Goal: Transaction & Acquisition: Subscribe to service/newsletter

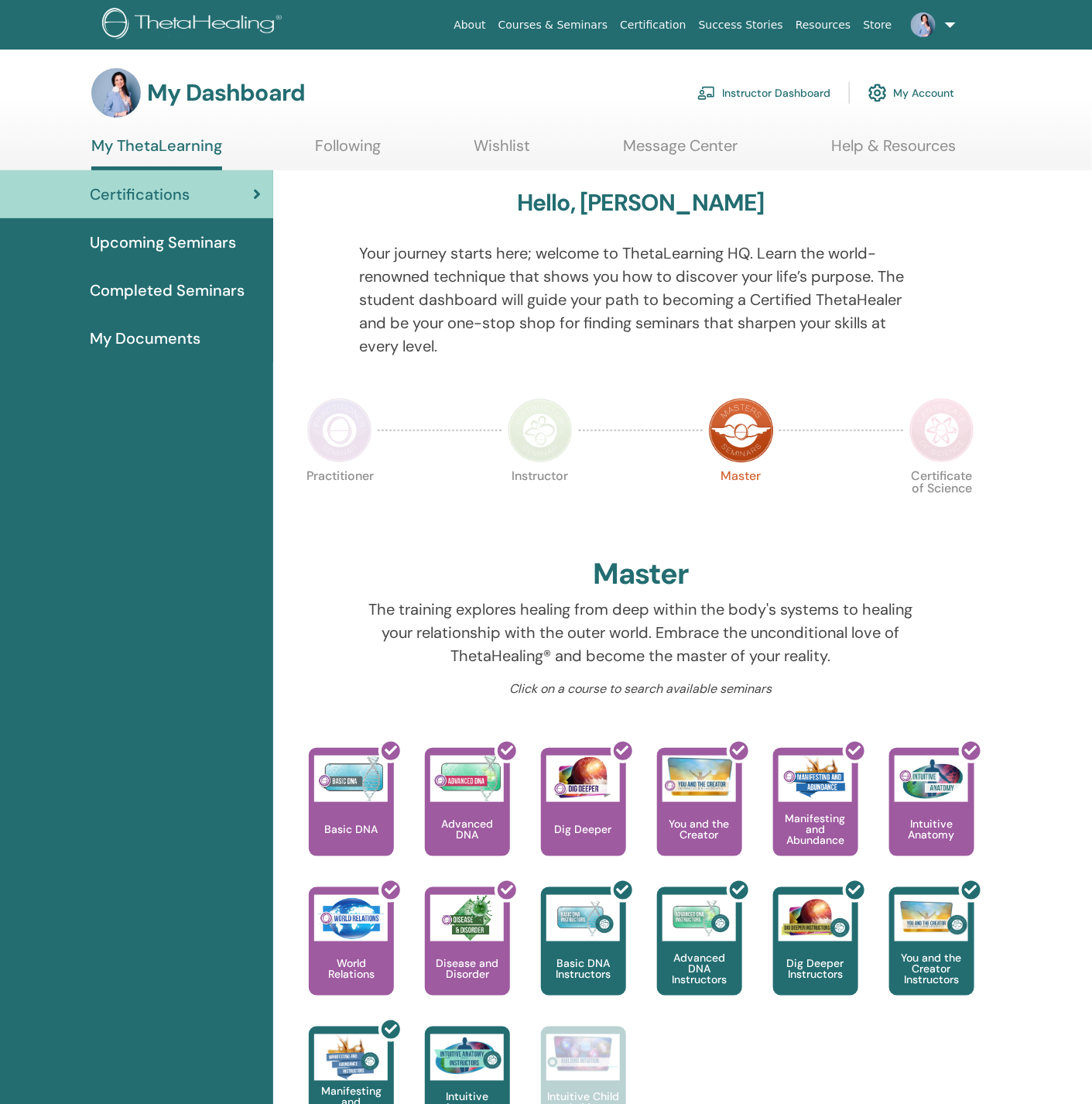
click at [911, 92] on link "My Account" at bounding box center [911, 93] width 86 height 34
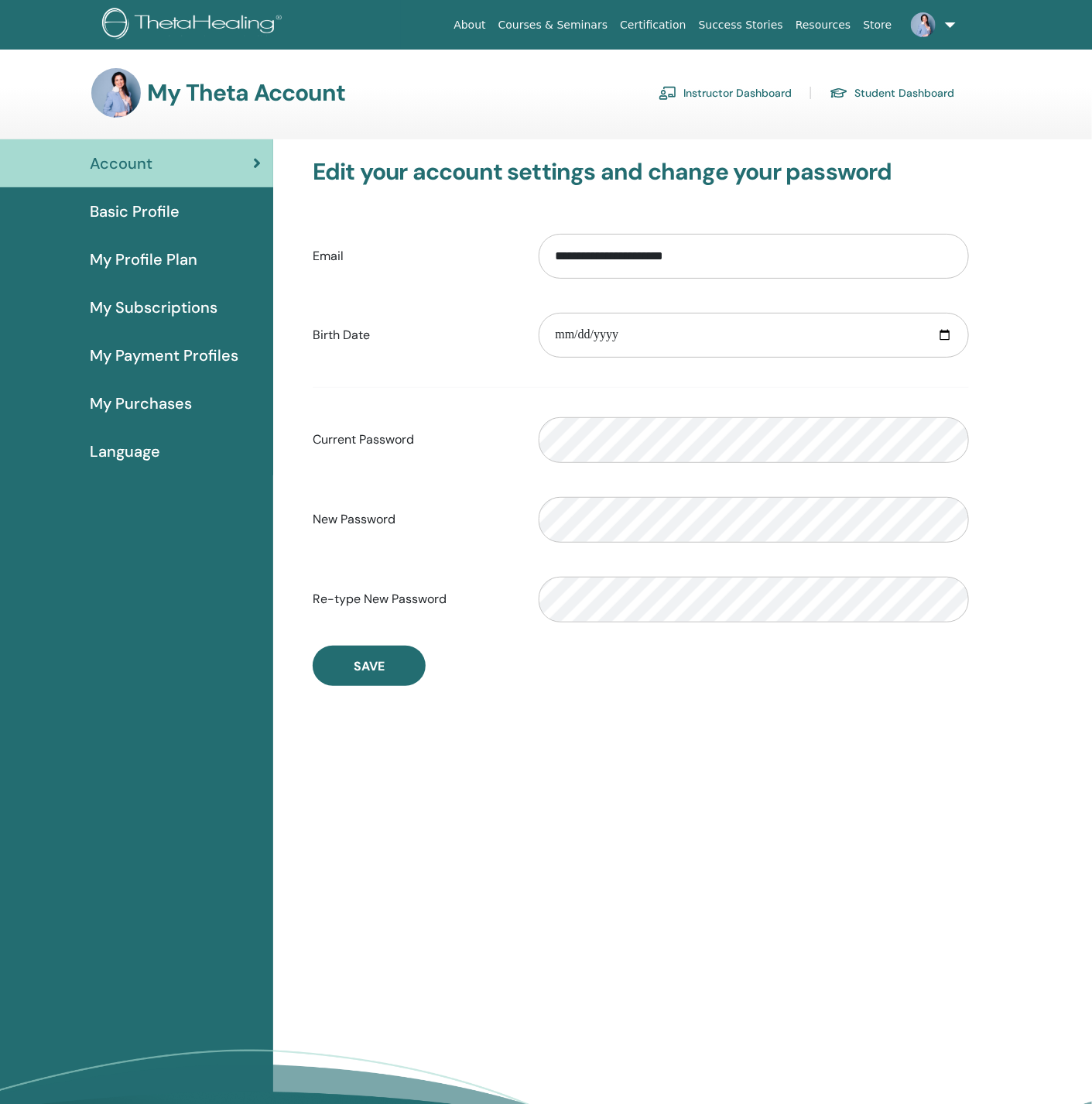
click at [144, 304] on span "My Subscriptions" at bounding box center [154, 307] width 128 height 24
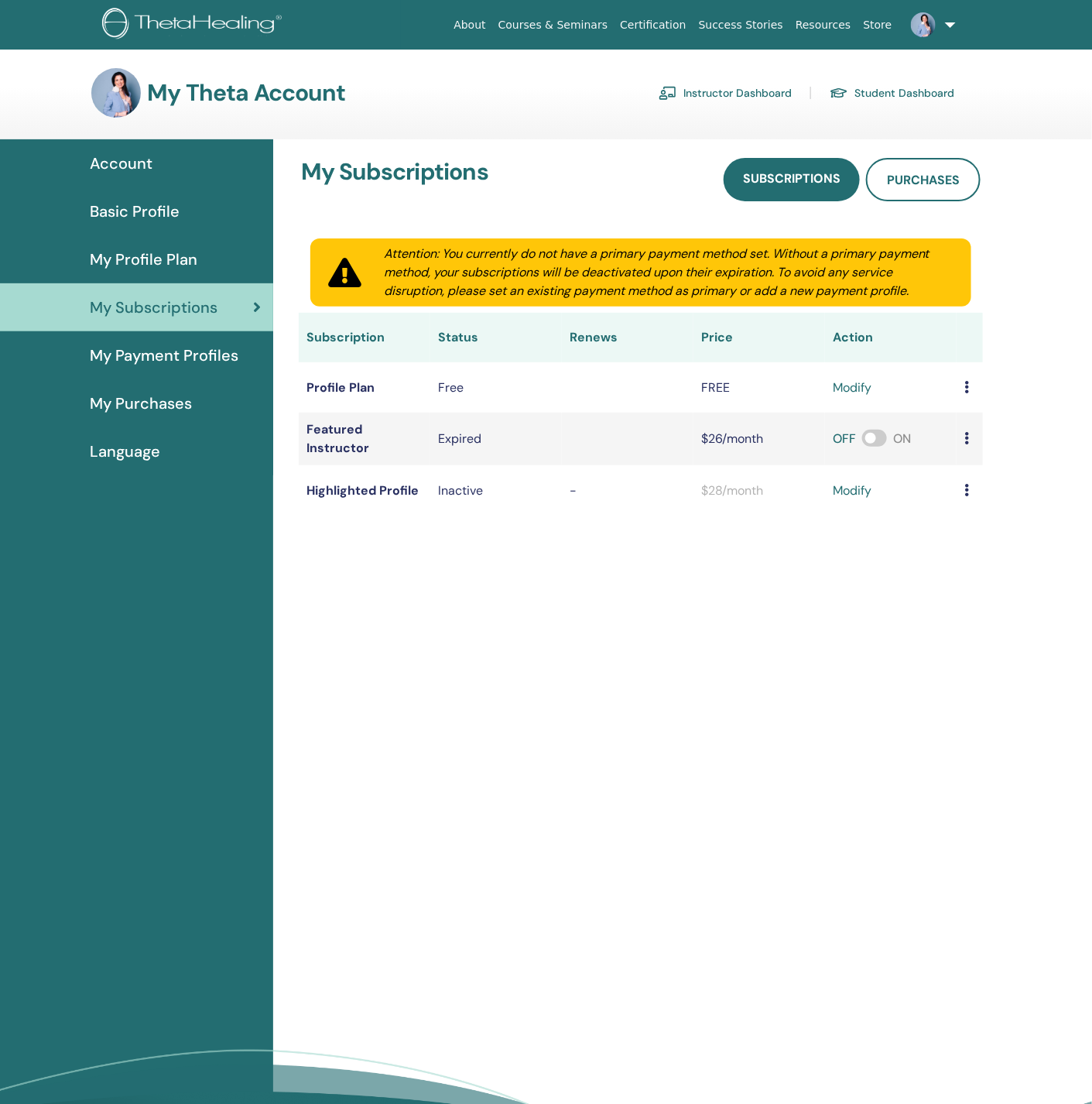
click at [182, 360] on span "My Payment Profiles" at bounding box center [163, 356] width 149 height 24
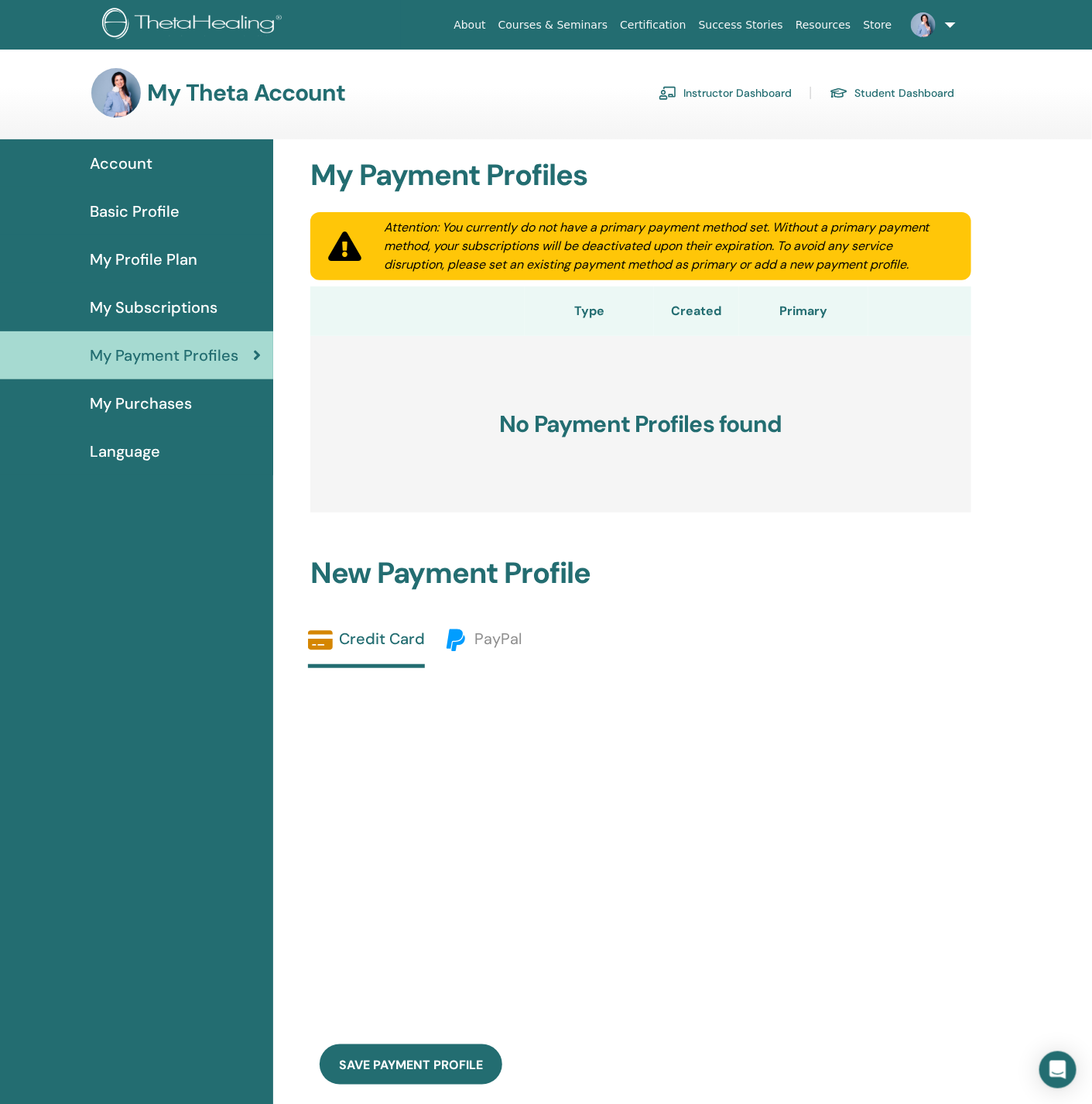
click at [186, 292] on link "My Subscriptions" at bounding box center [137, 307] width 274 height 48
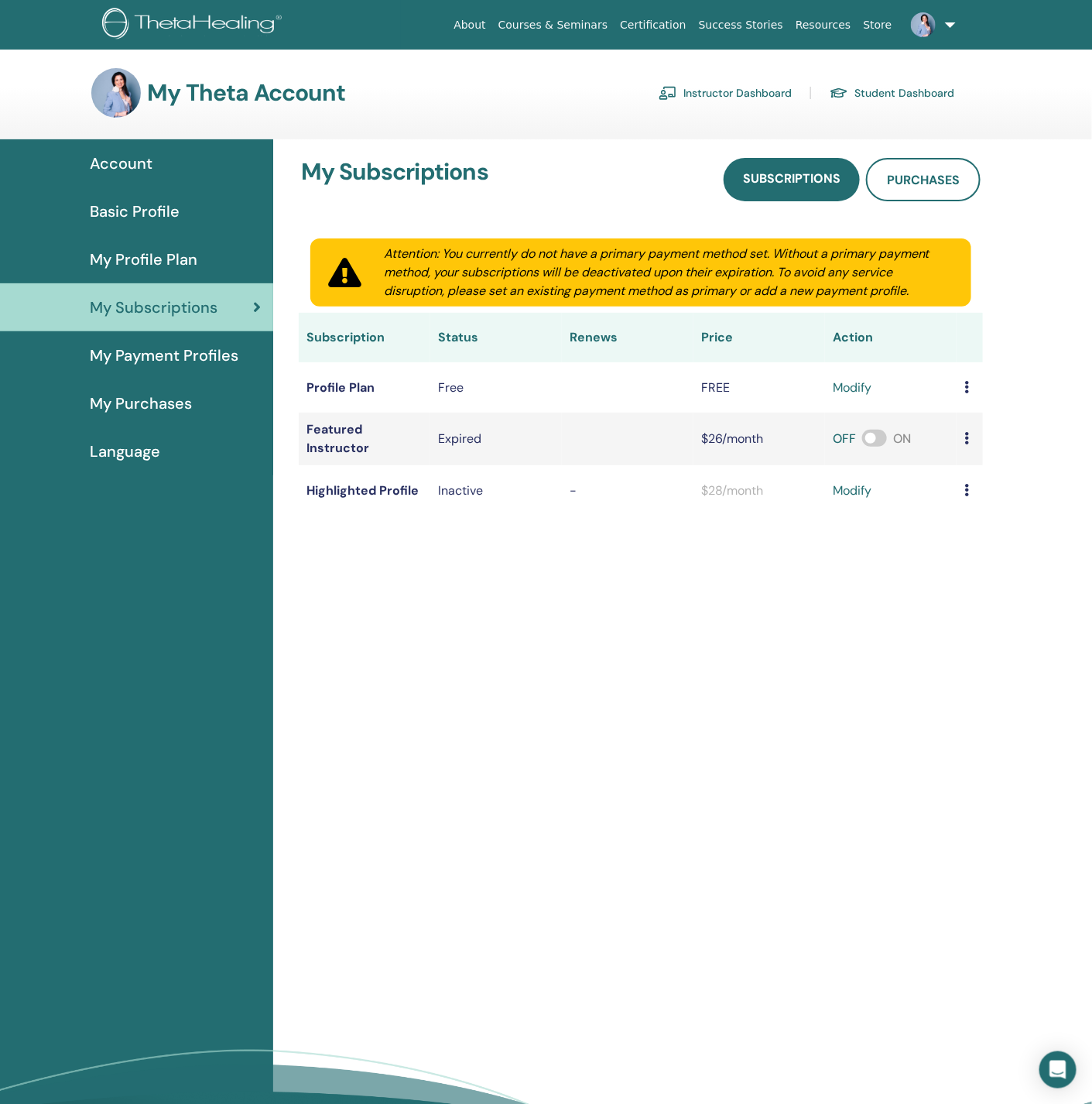
click at [857, 390] on link "modify" at bounding box center [852, 387] width 38 height 19
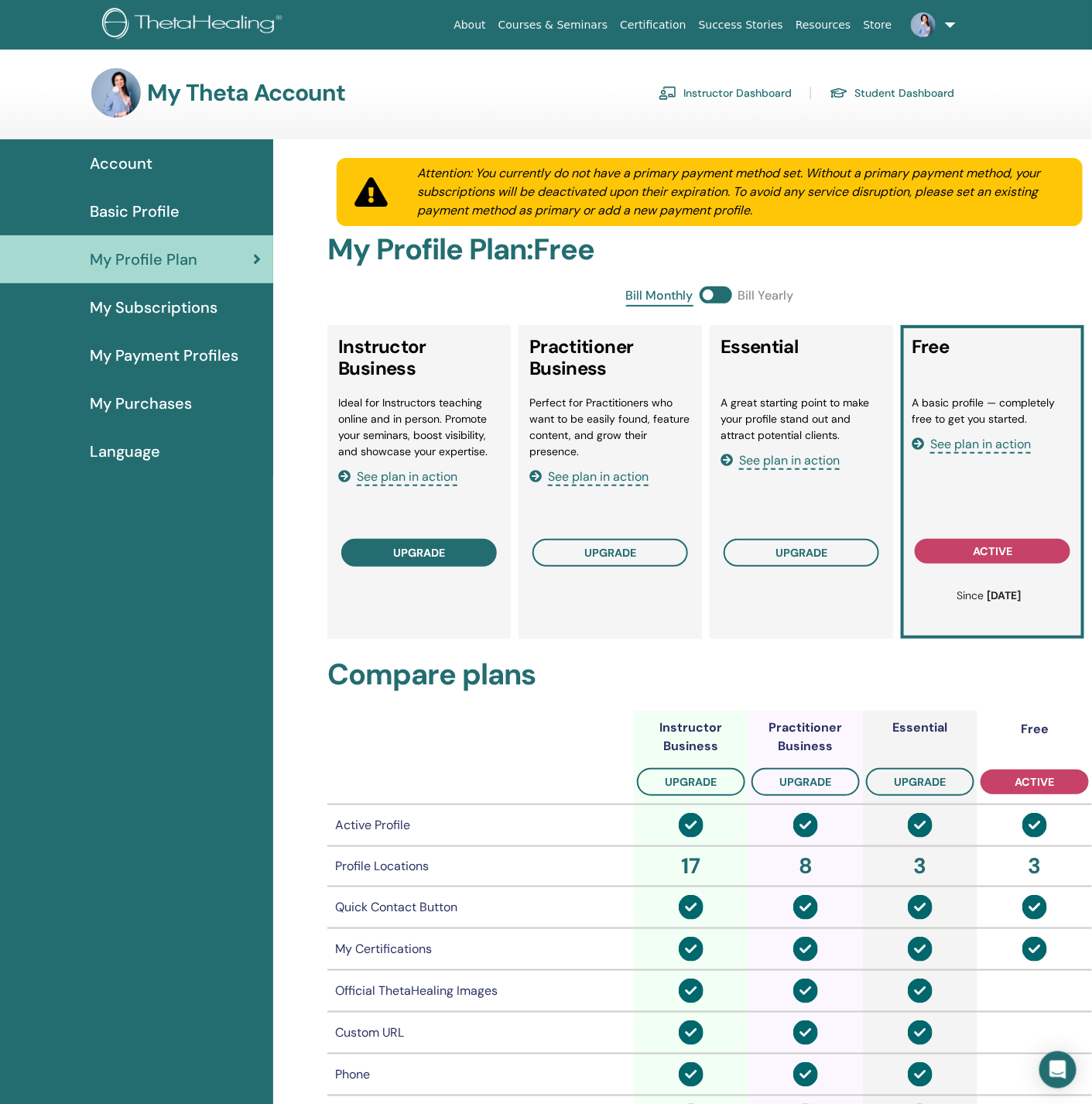
click at [430, 549] on span "upgrade" at bounding box center [418, 552] width 52 height 13
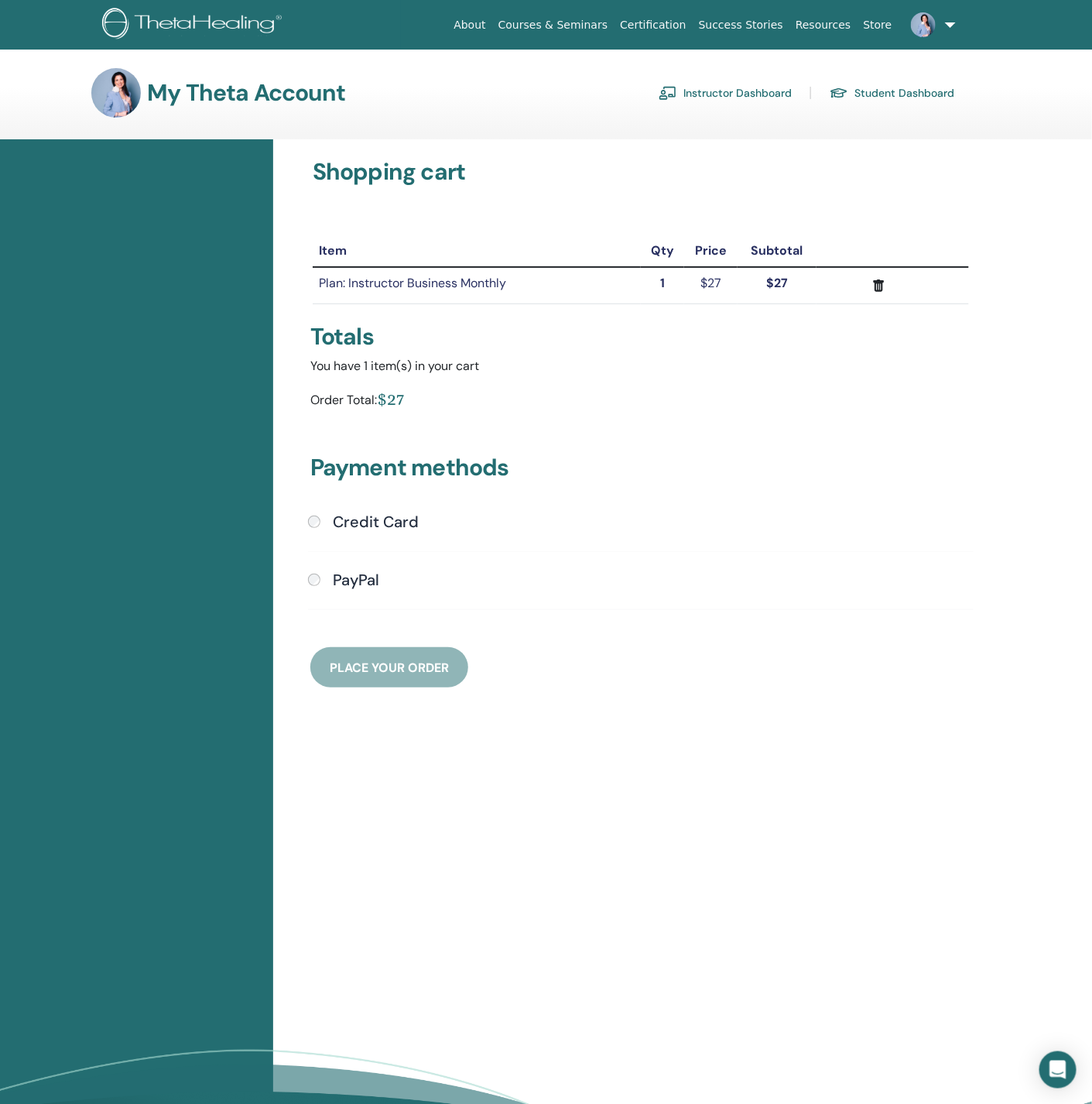
click at [360, 526] on h4 "Credit Card" at bounding box center [375, 522] width 86 height 19
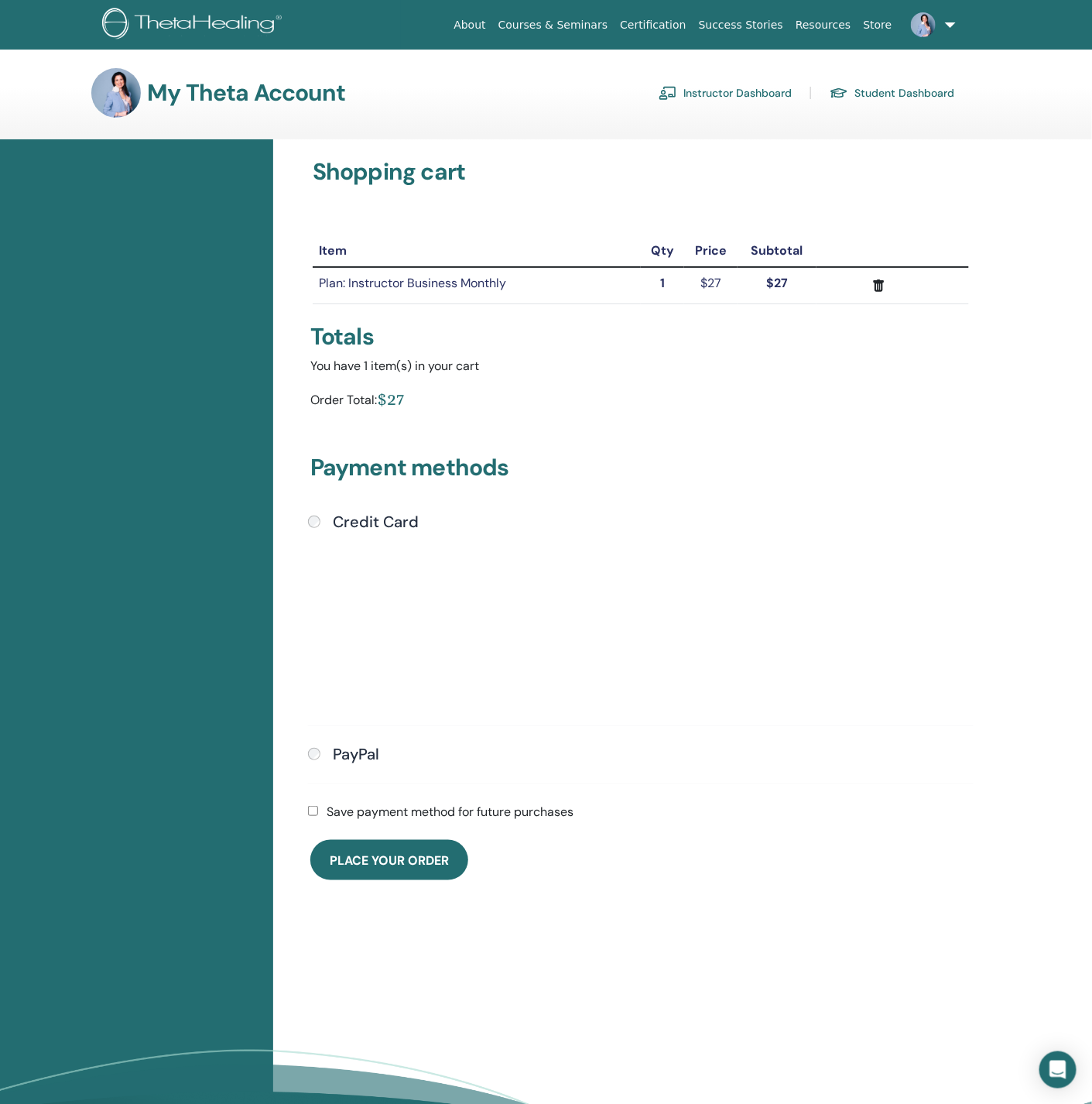
click at [762, 487] on h3 "Payment methods" at bounding box center [640, 471] width 661 height 34
drag, startPoint x: 820, startPoint y: 653, endPoint x: 776, endPoint y: 651, distance: 44.0
click at [818, 651] on div "Submit" at bounding box center [641, 620] width 666 height 179
click at [397, 803] on label "Save payment method for future purchases" at bounding box center [451, 812] width 247 height 19
click at [386, 853] on span "Place Your Order" at bounding box center [389, 861] width 119 height 17
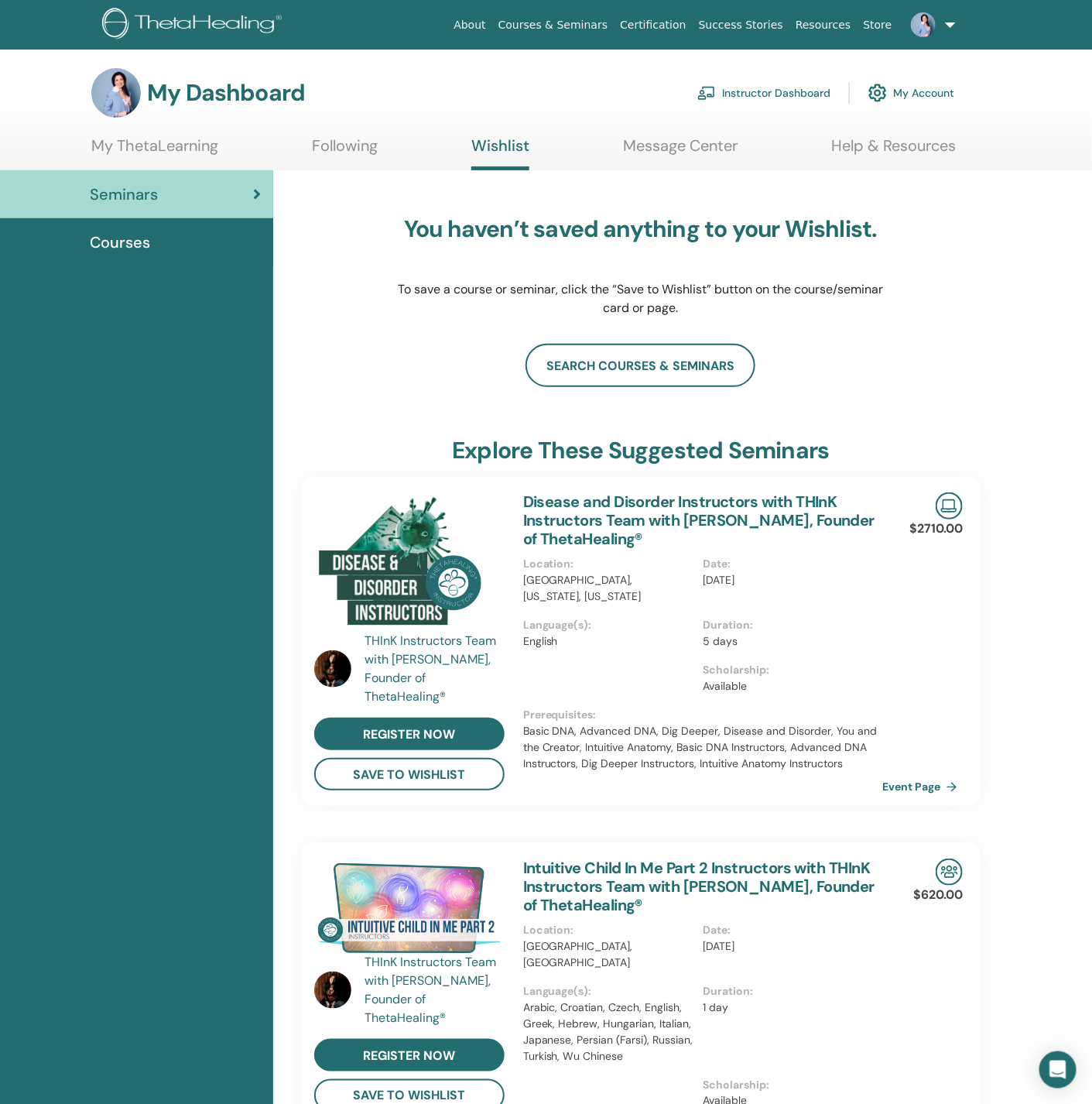
click at [738, 99] on link "Instructor Dashboard" at bounding box center [763, 93] width 133 height 34
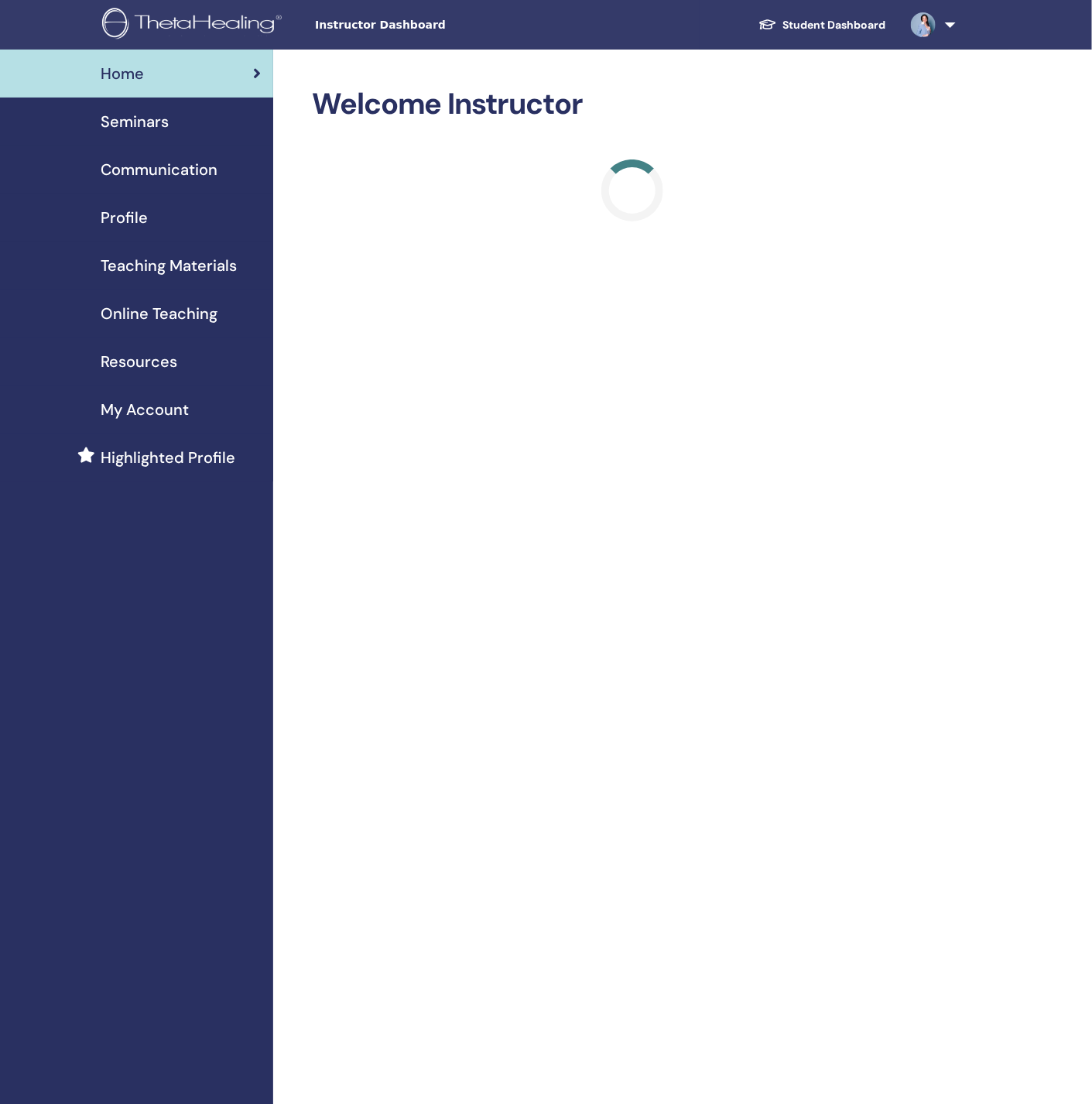
click at [147, 209] on div "Profile" at bounding box center [137, 218] width 248 height 24
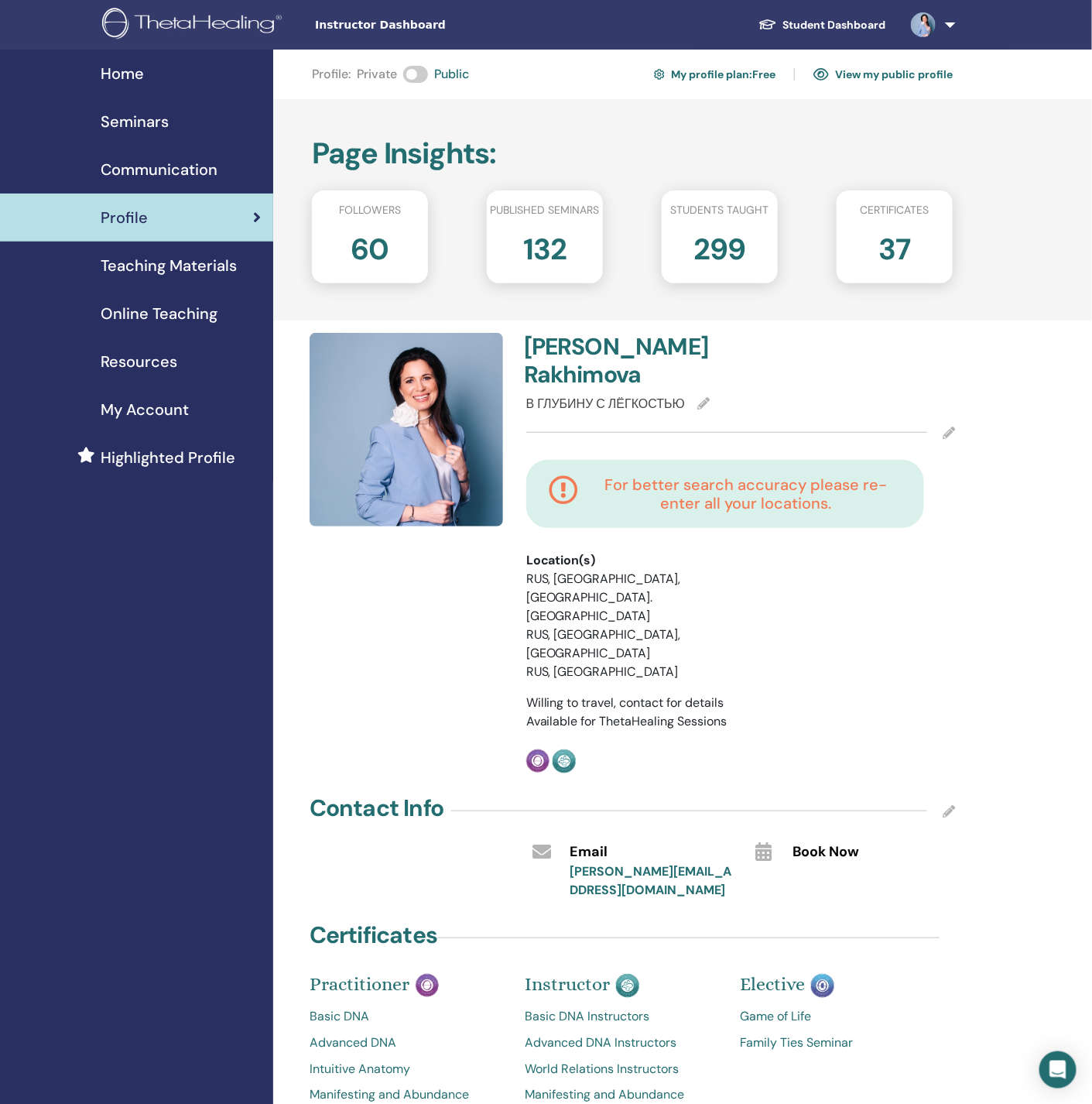
click at [163, 307] on span "Online Teaching" at bounding box center [159, 314] width 117 height 24
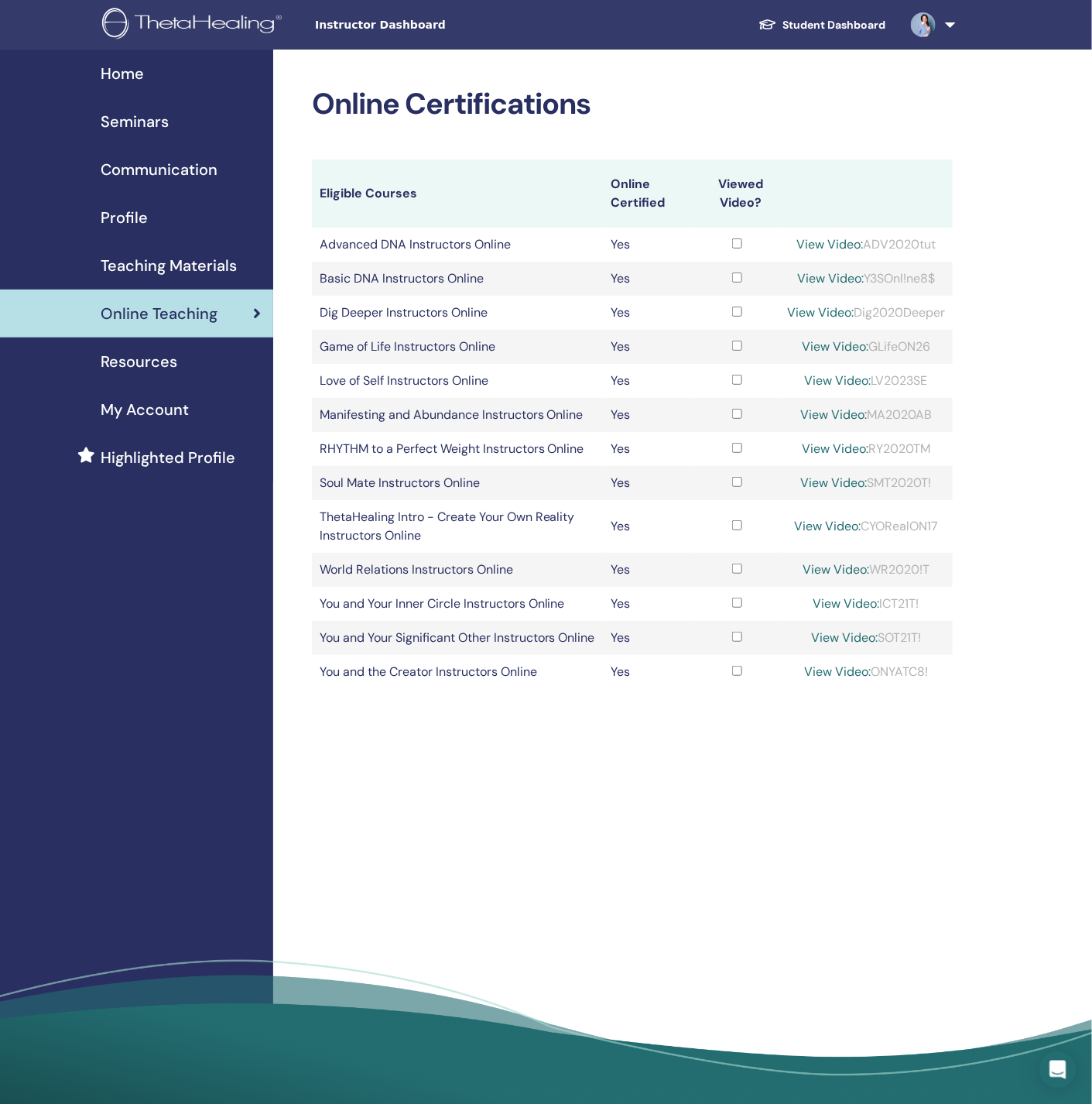
click at [167, 400] on span "My Account" at bounding box center [145, 410] width 89 height 24
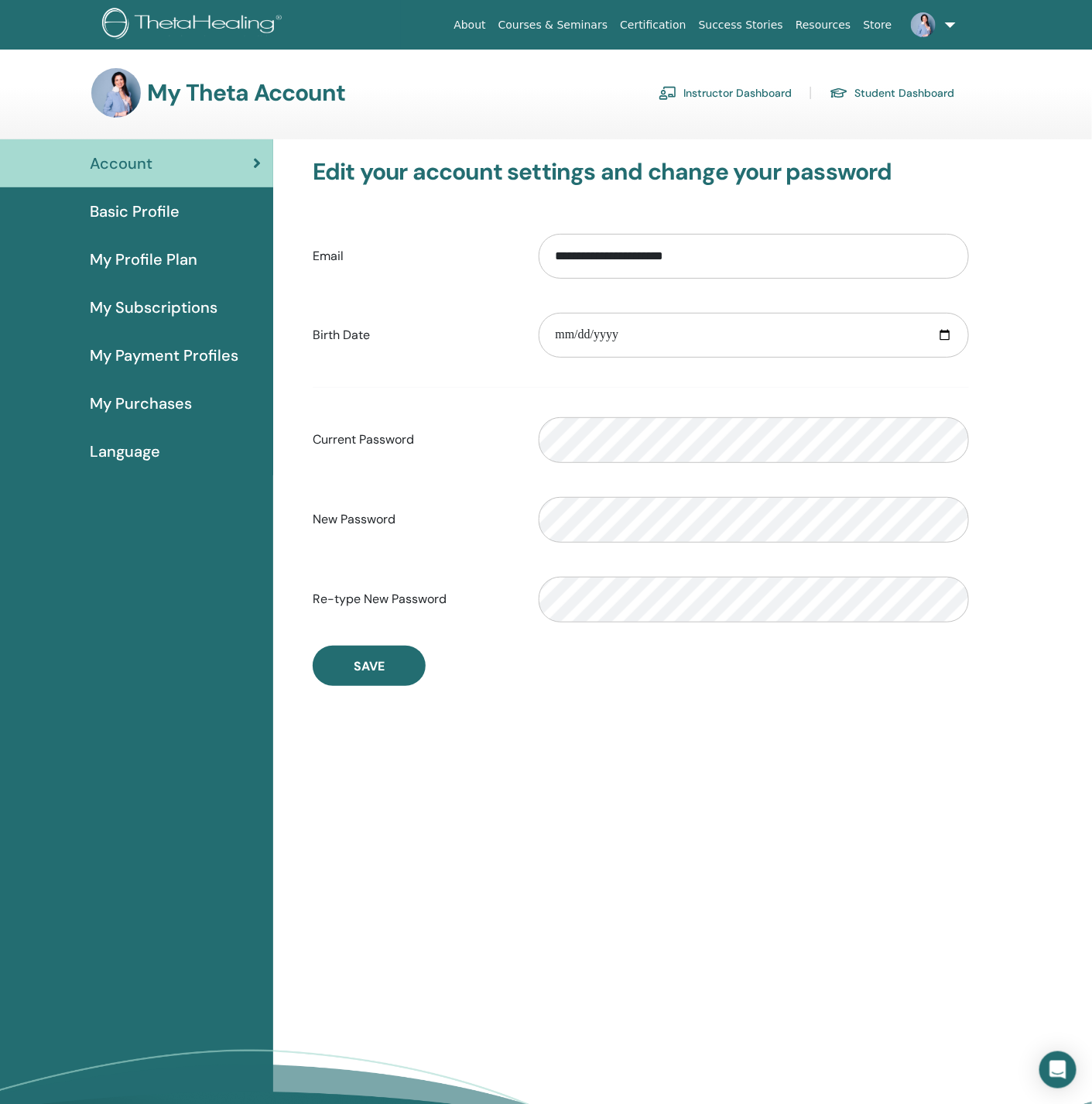
click at [165, 313] on span "My Subscriptions" at bounding box center [154, 307] width 128 height 24
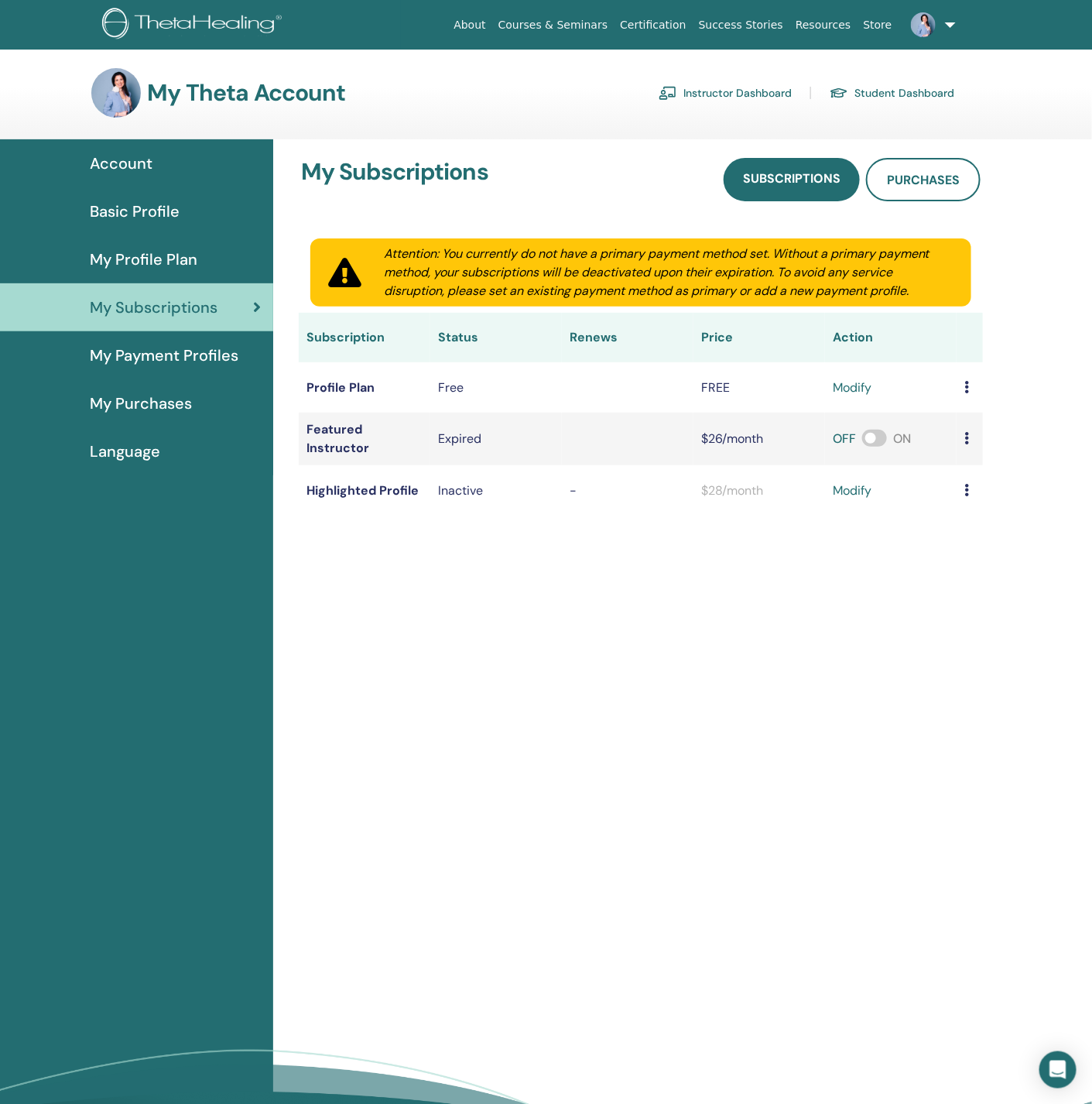
click at [856, 393] on link "modify" at bounding box center [852, 387] width 38 height 19
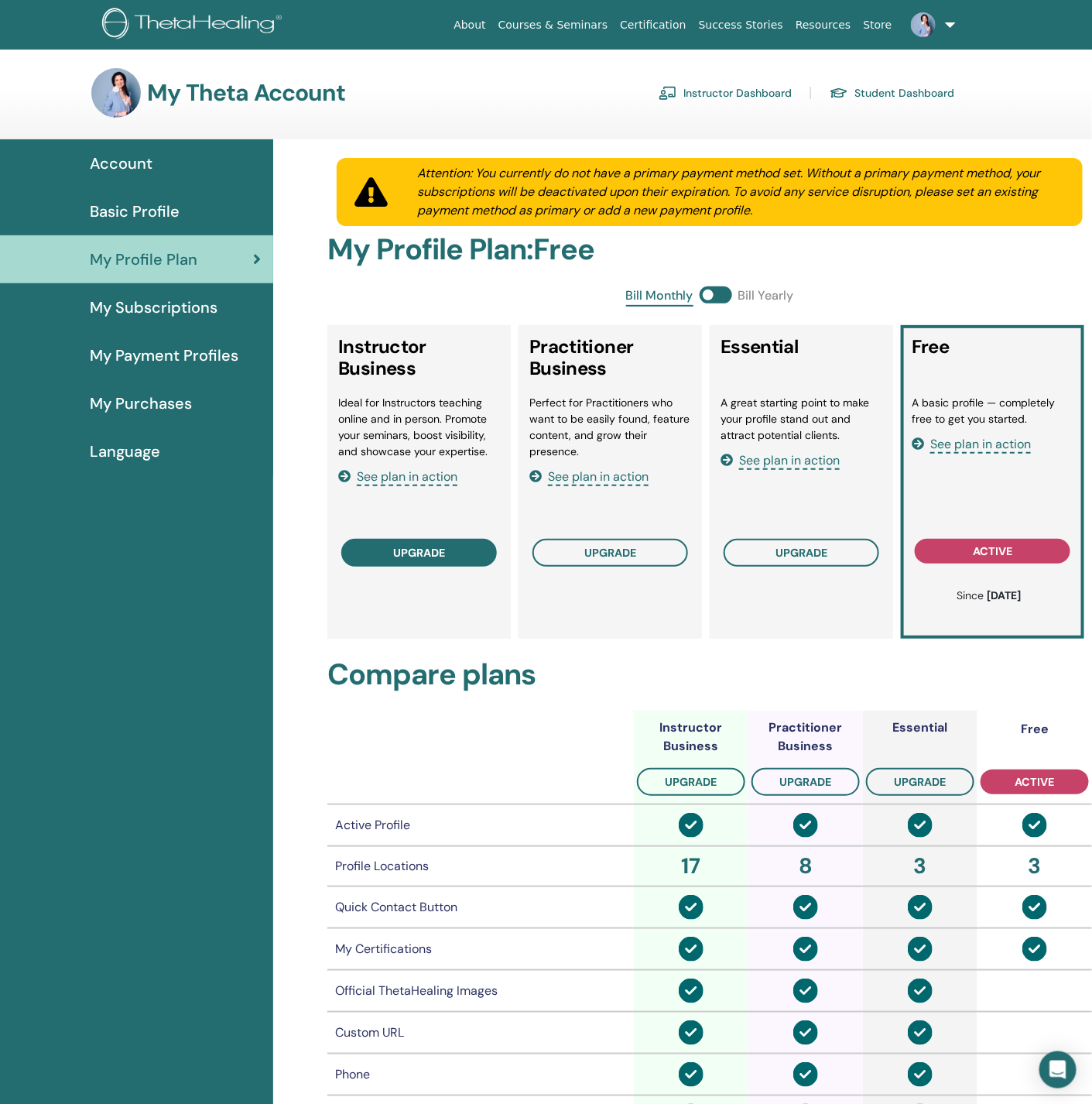
click at [441, 547] on span "upgrade" at bounding box center [418, 552] width 52 height 13
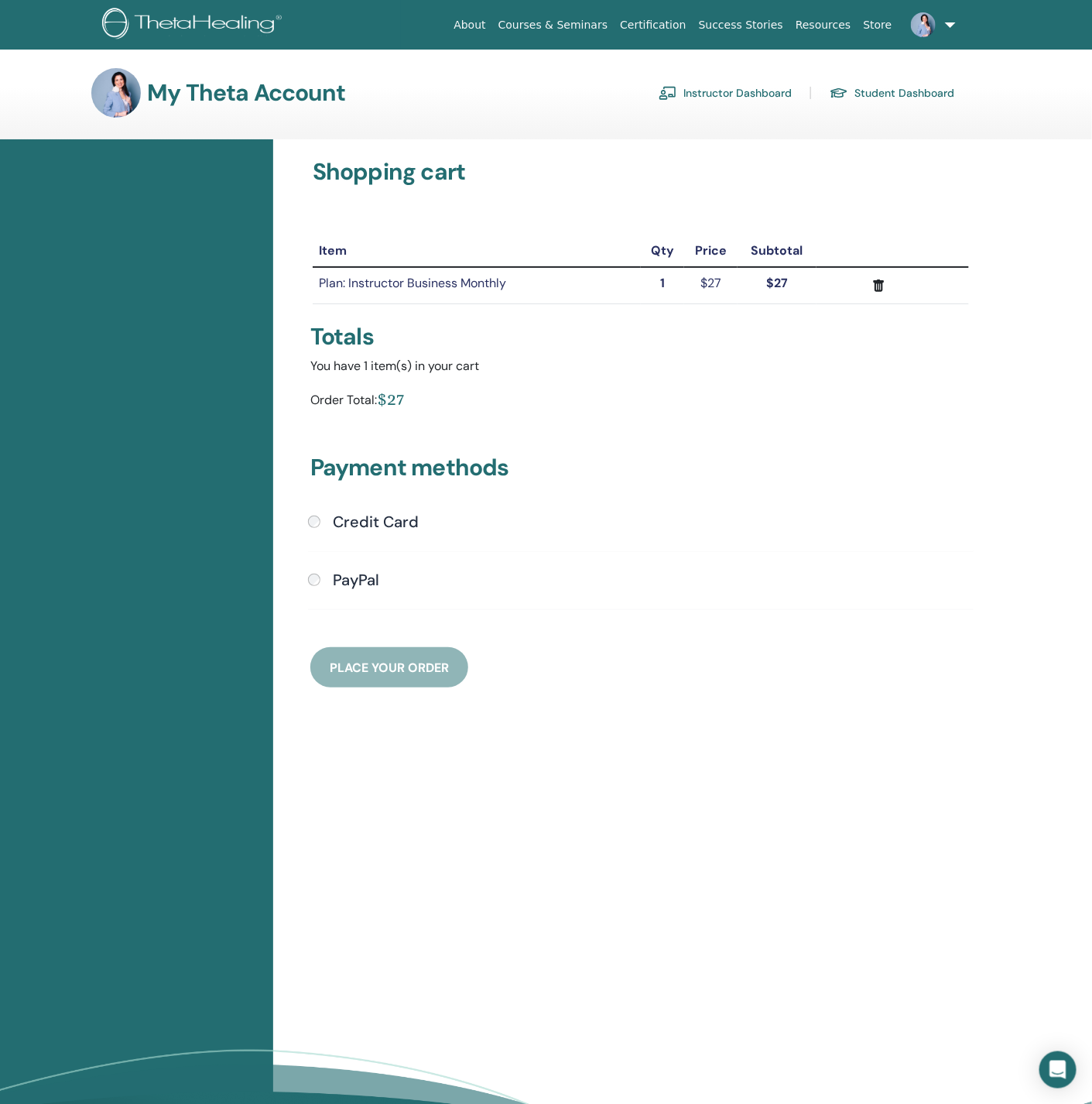
click at [364, 513] on h4 "Credit Card" at bounding box center [375, 522] width 86 height 19
